Goal: Check status: Check status

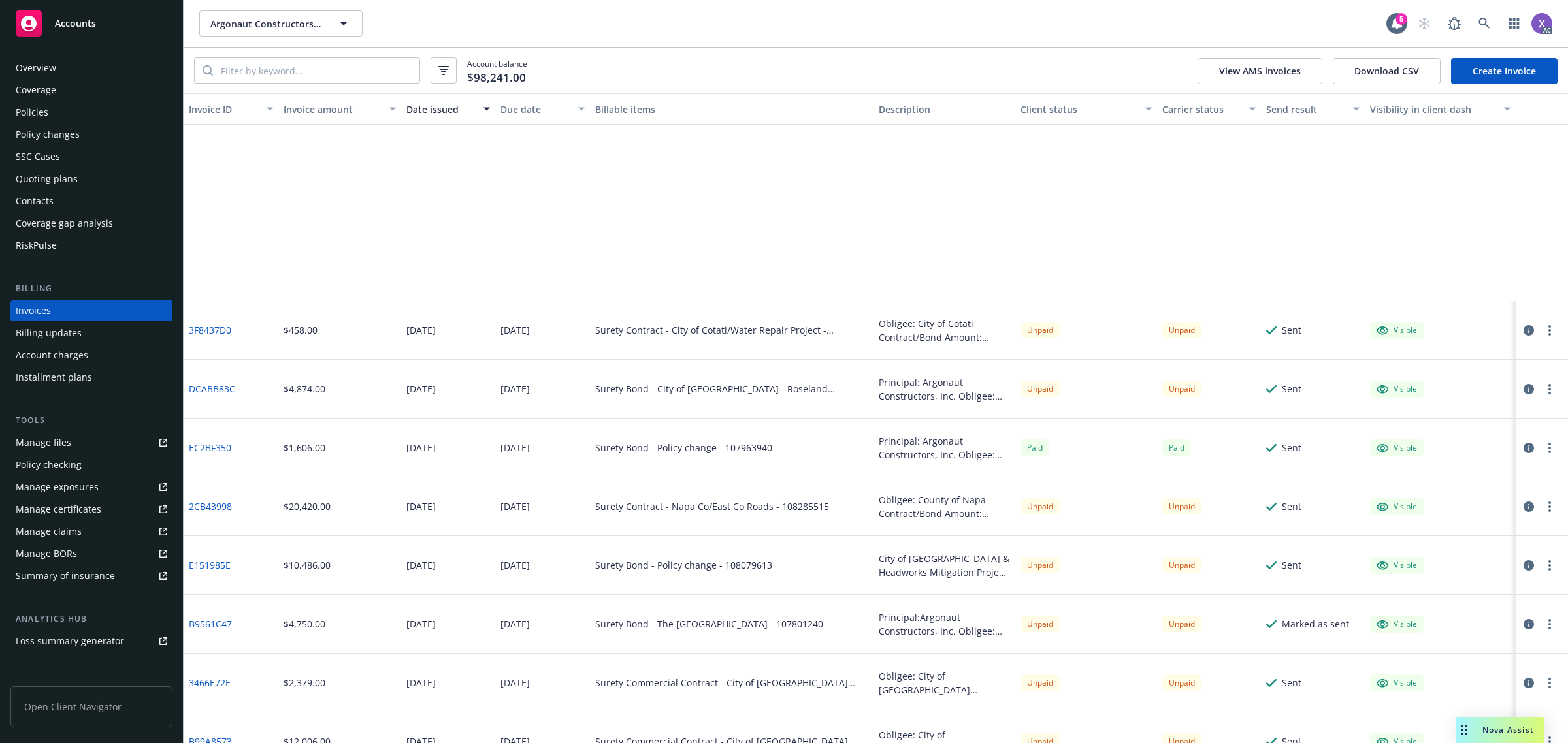
scroll to position [245, 0]
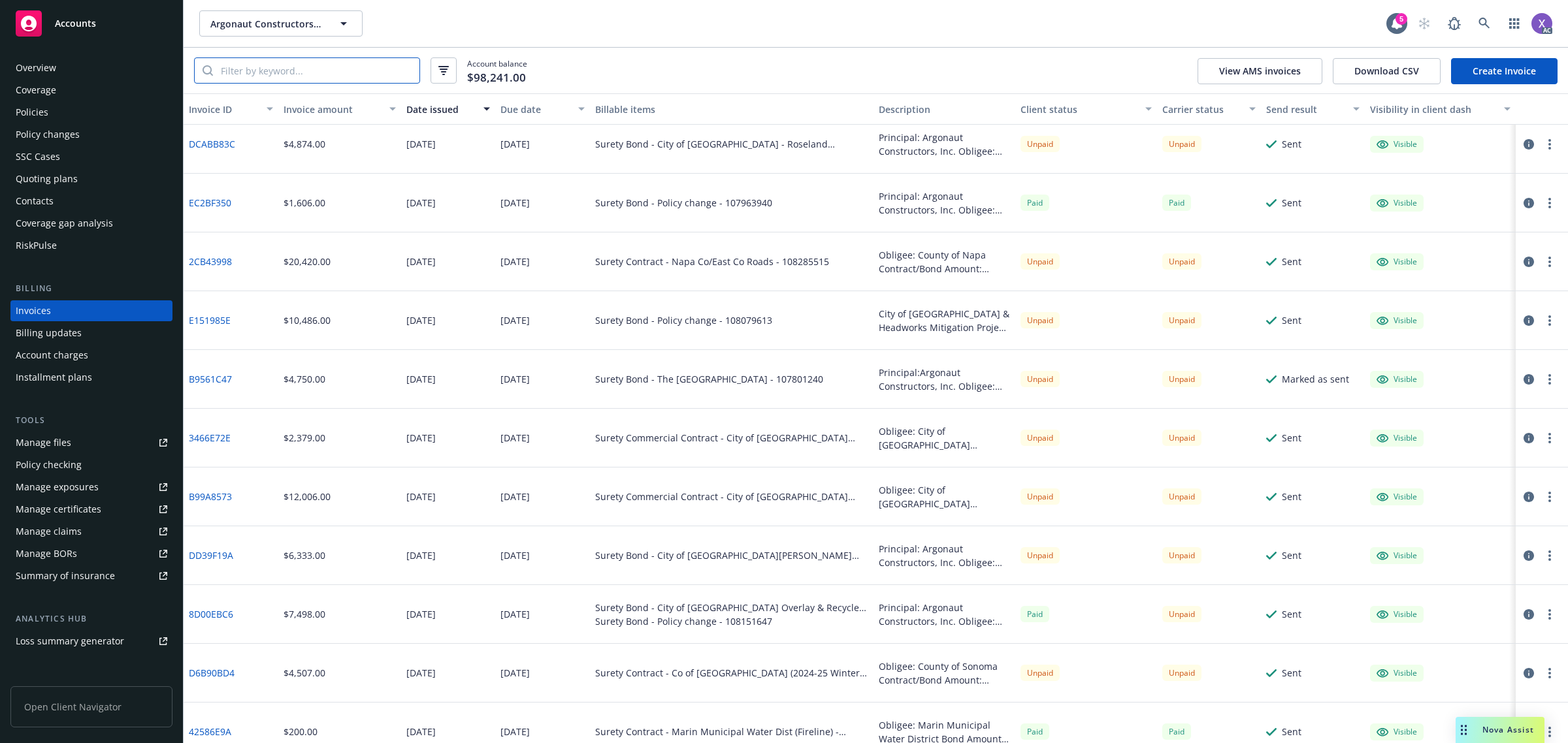
paste input "0FAED52"
click at [341, 72] on input "0FAED52" at bounding box center [316, 70] width 206 height 25
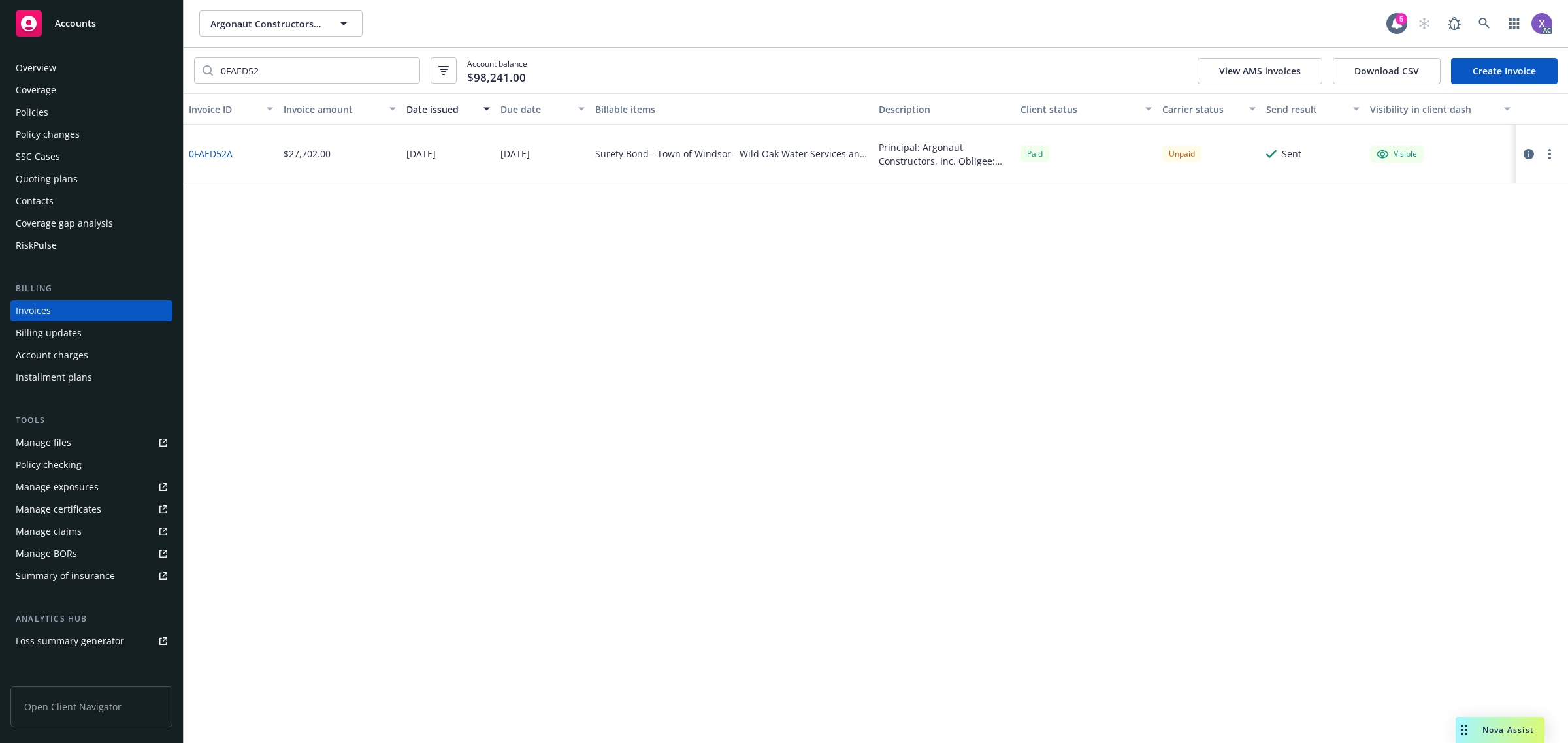
click at [1530, 157] on icon "button" at bounding box center [1530, 154] width 11 height 11
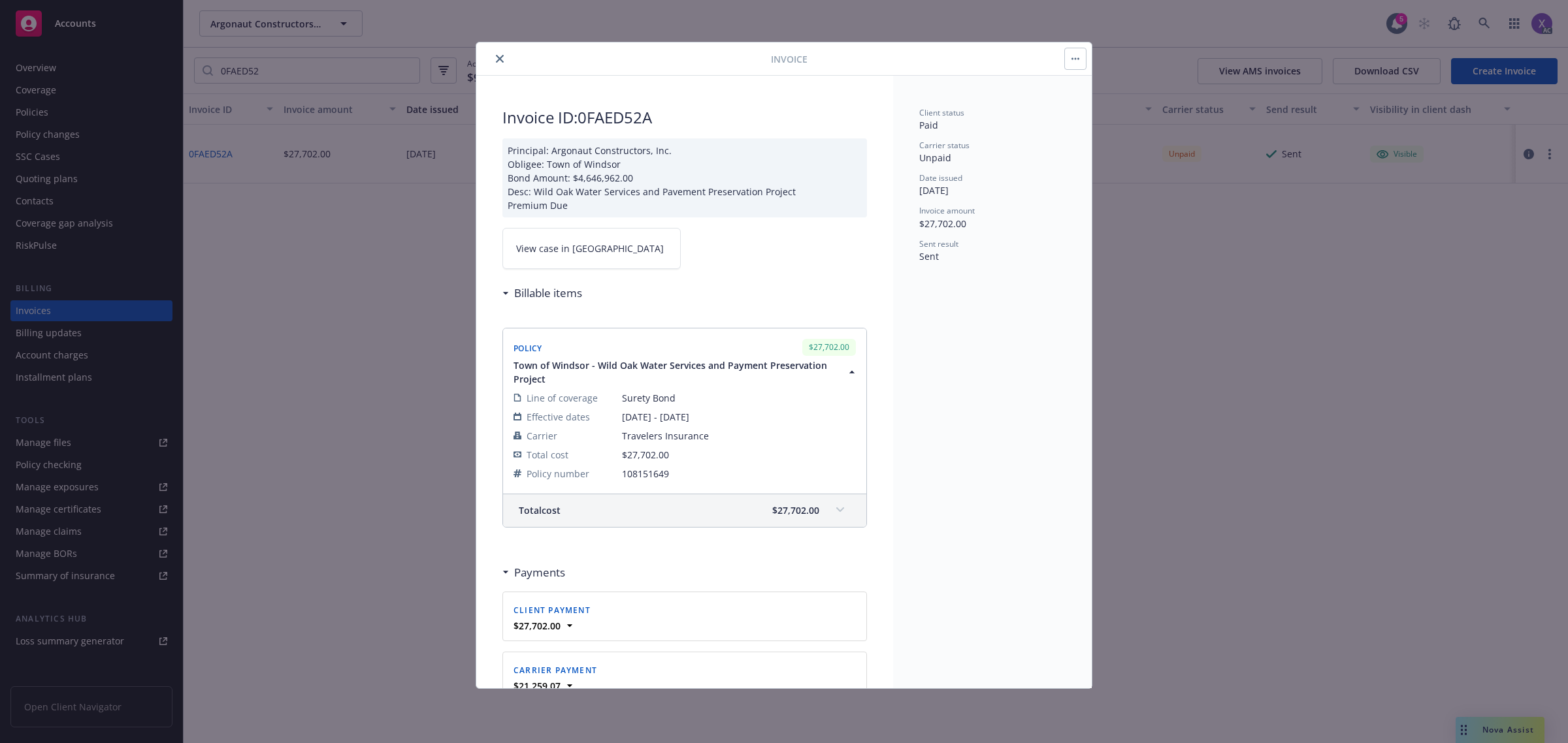
click at [553, 238] on link "View case in [GEOGRAPHIC_DATA]" at bounding box center [592, 249] width 178 height 41
click at [494, 57] on button "close" at bounding box center [500, 59] width 16 height 16
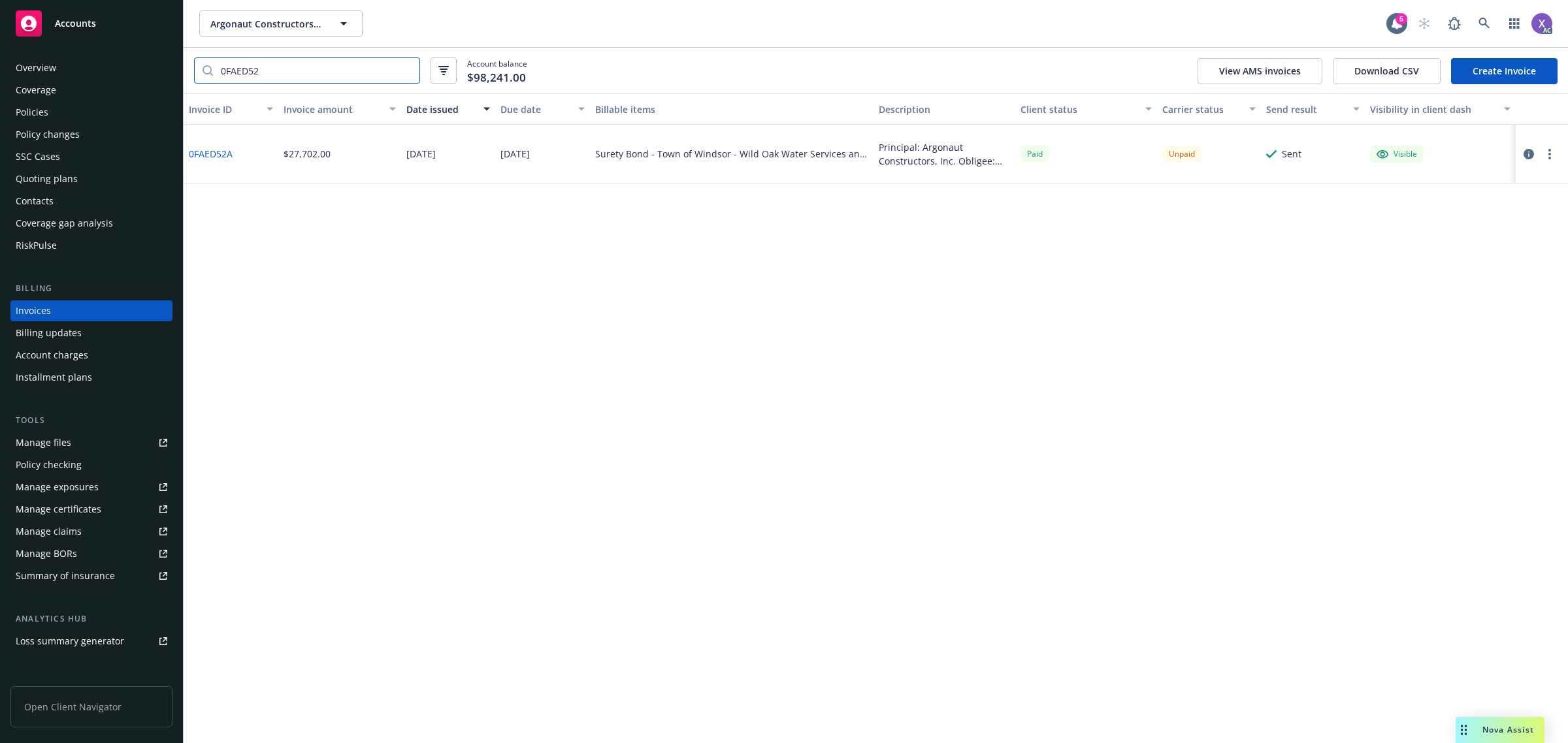
drag, startPoint x: 311, startPoint y: 70, endPoint x: 116, endPoint y: 70, distance: 195.0
click at [116, 70] on div "Accounts Overview Coverage Policies Policy changes SSC Cases Quoting plans Cont…" at bounding box center [784, 371] width 1568 height 743
paste input "EA01C61E"
type input "EA01C61E"
